Goal: Find specific page/section: Find specific page/section

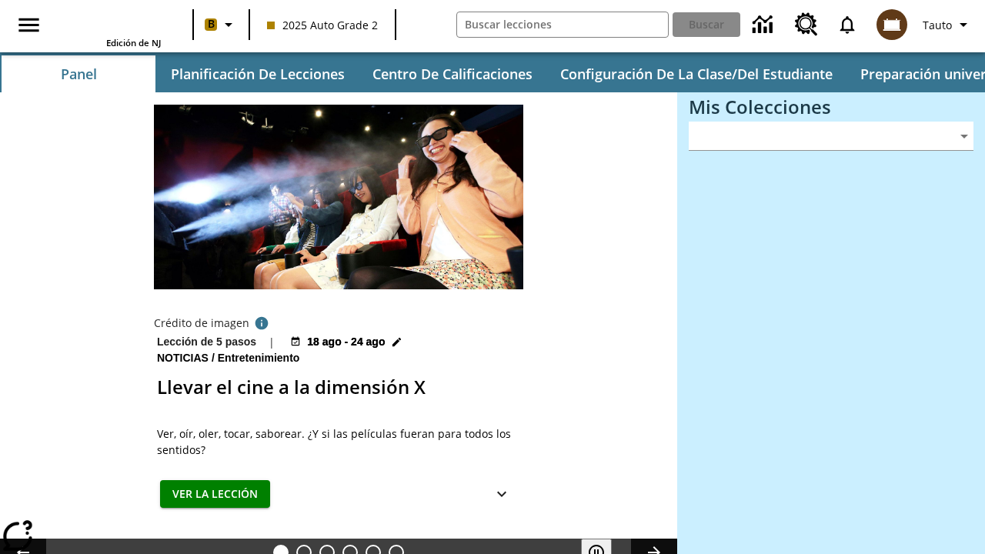
type input "-1"
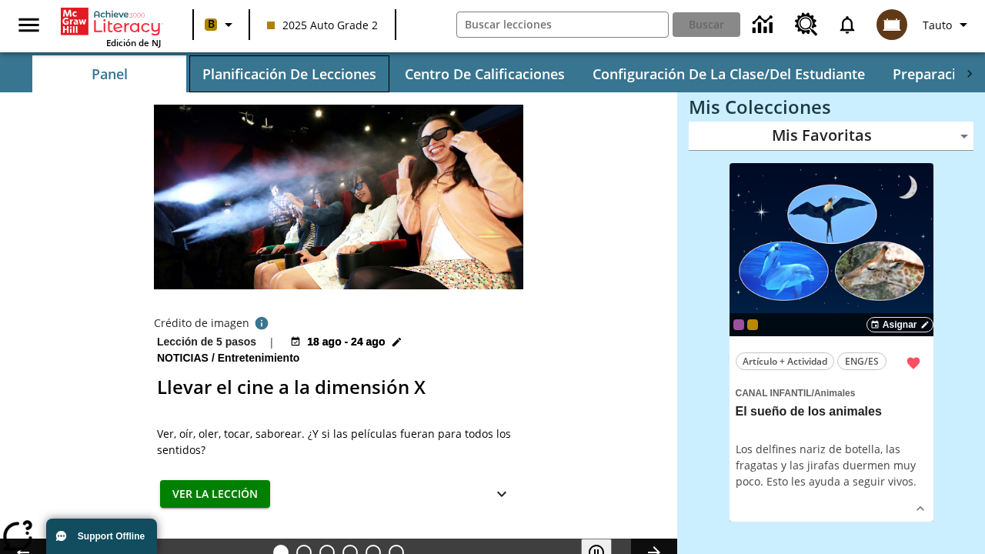
click at [289, 74] on button "Planificación de lecciones" at bounding box center [289, 73] width 200 height 37
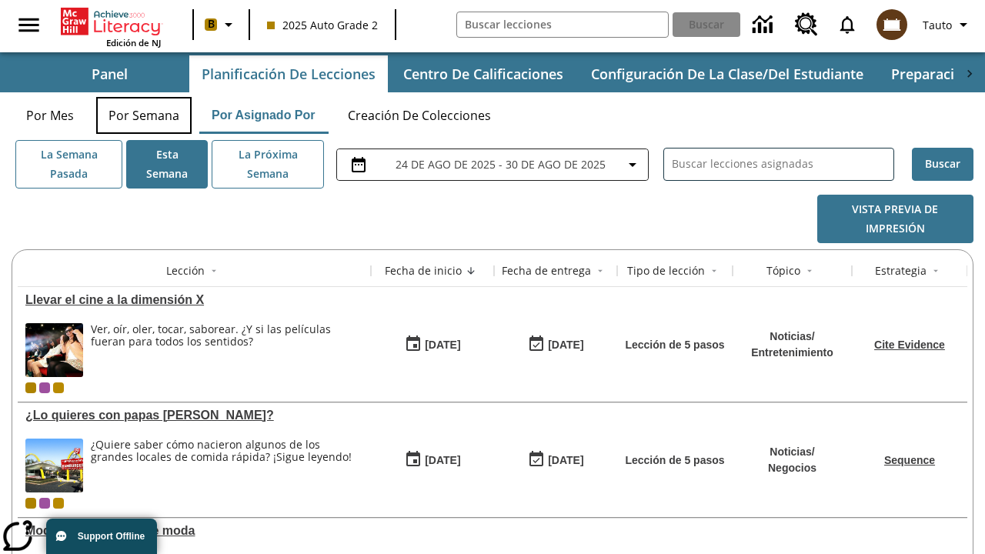
click at [144, 115] on button "Por semana" at bounding box center [143, 115] width 95 height 37
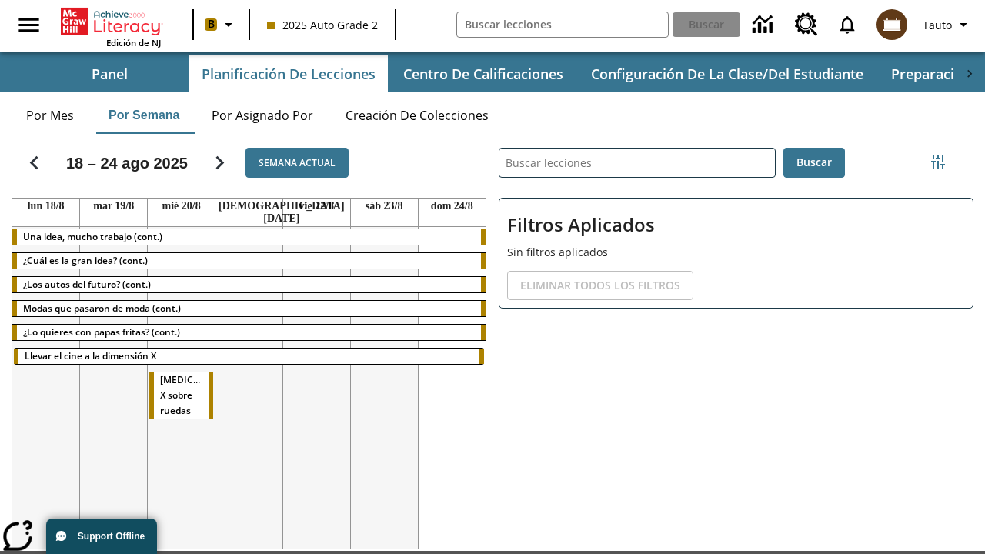
click at [452, 383] on tr "Una idea, mucho trabajo (cont.) ¿Cuál es la gran idea? (cont.) ¿Los autos del f…" at bounding box center [248, 393] width 473 height 332
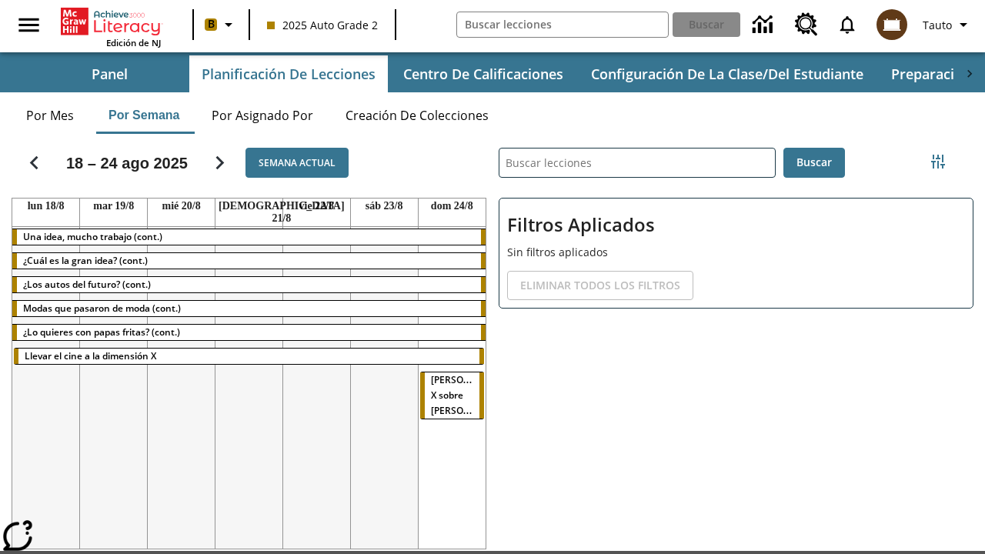
click at [447, 373] on span "[MEDICAL_DATA] X sobre ruedas" at bounding box center [467, 395] width 73 height 44
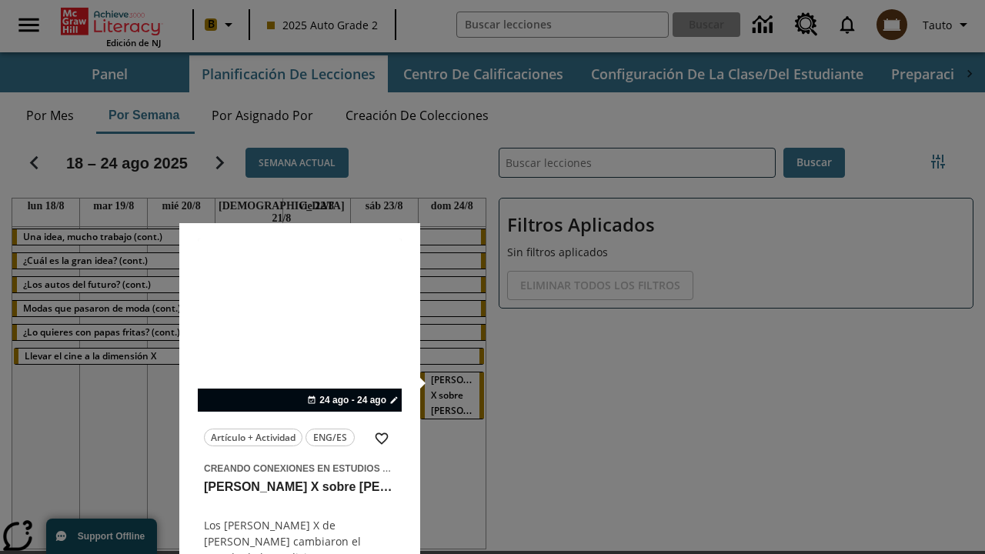
scroll to position [96, 0]
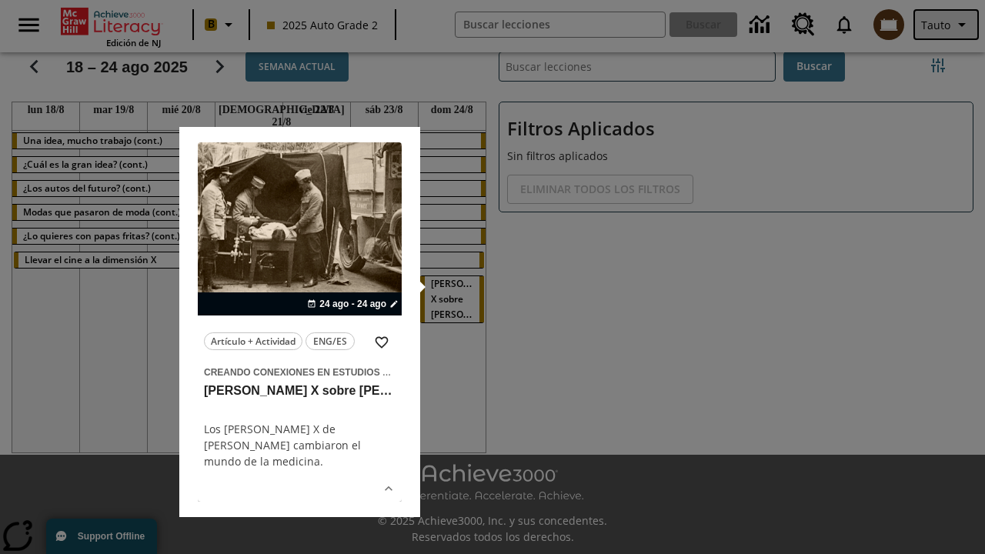
click at [947, 25] on span "Tauto" at bounding box center [935, 25] width 29 height 16
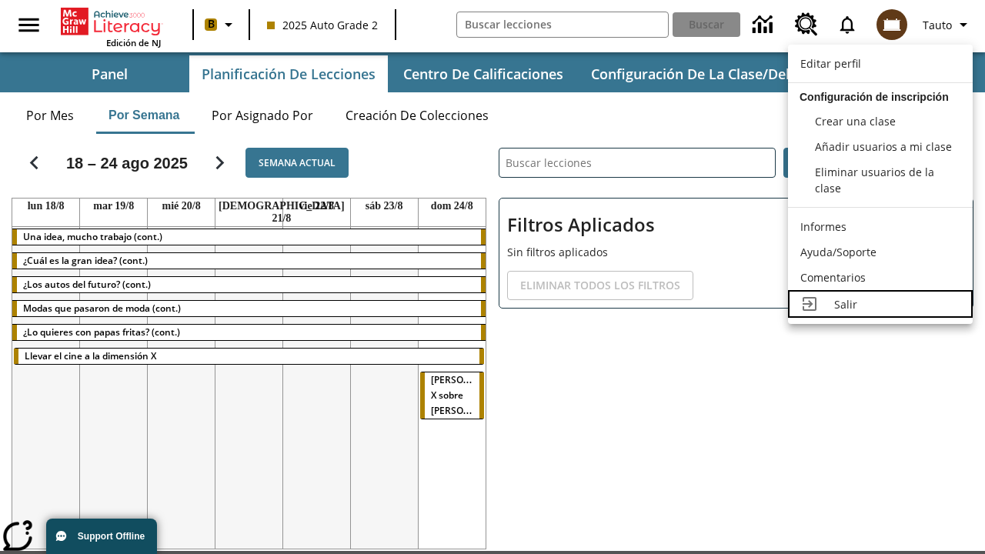
click at [881, 304] on div "Salir" at bounding box center [897, 304] width 126 height 16
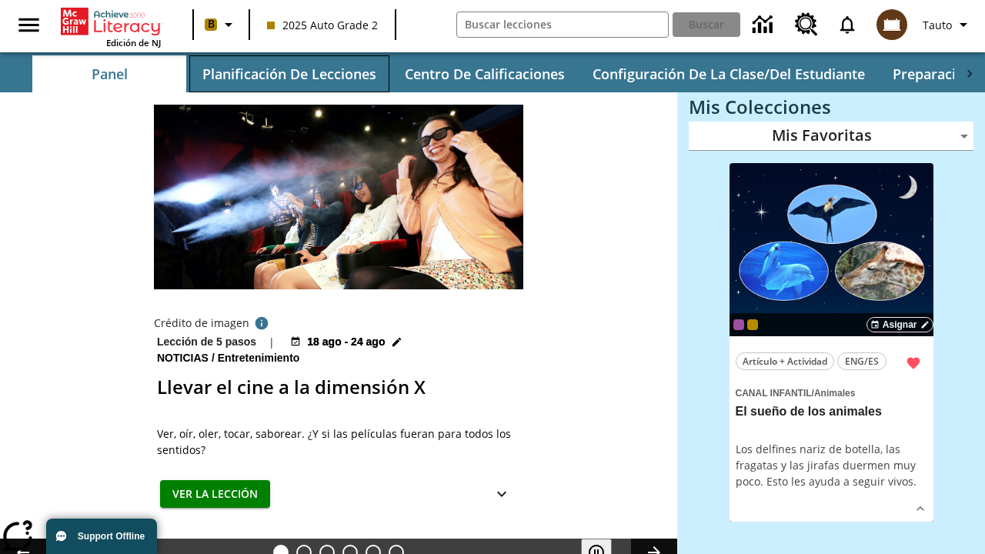
click at [289, 74] on button "Planificación de lecciones" at bounding box center [289, 73] width 200 height 37
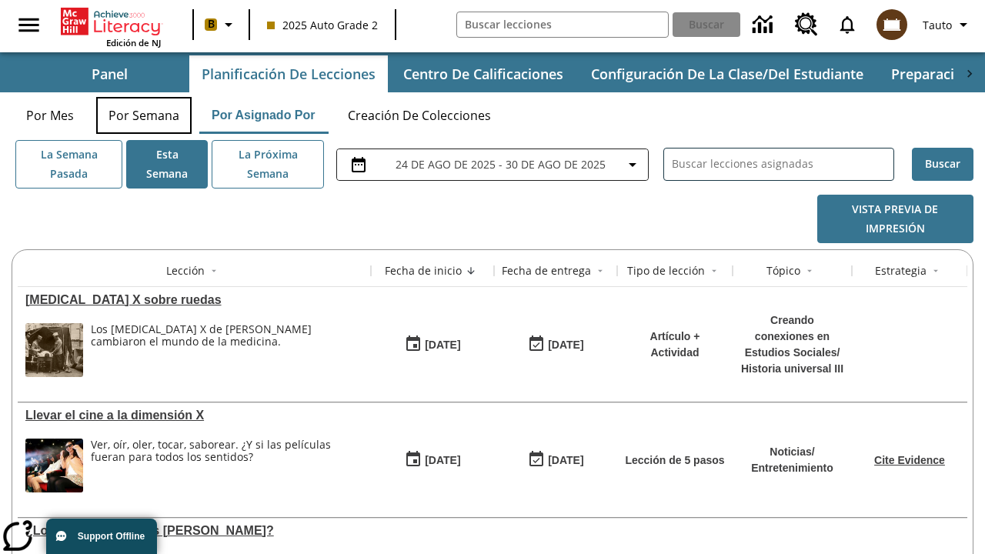
click at [144, 115] on button "Por semana" at bounding box center [143, 115] width 95 height 37
